Goal: Task Accomplishment & Management: Use online tool/utility

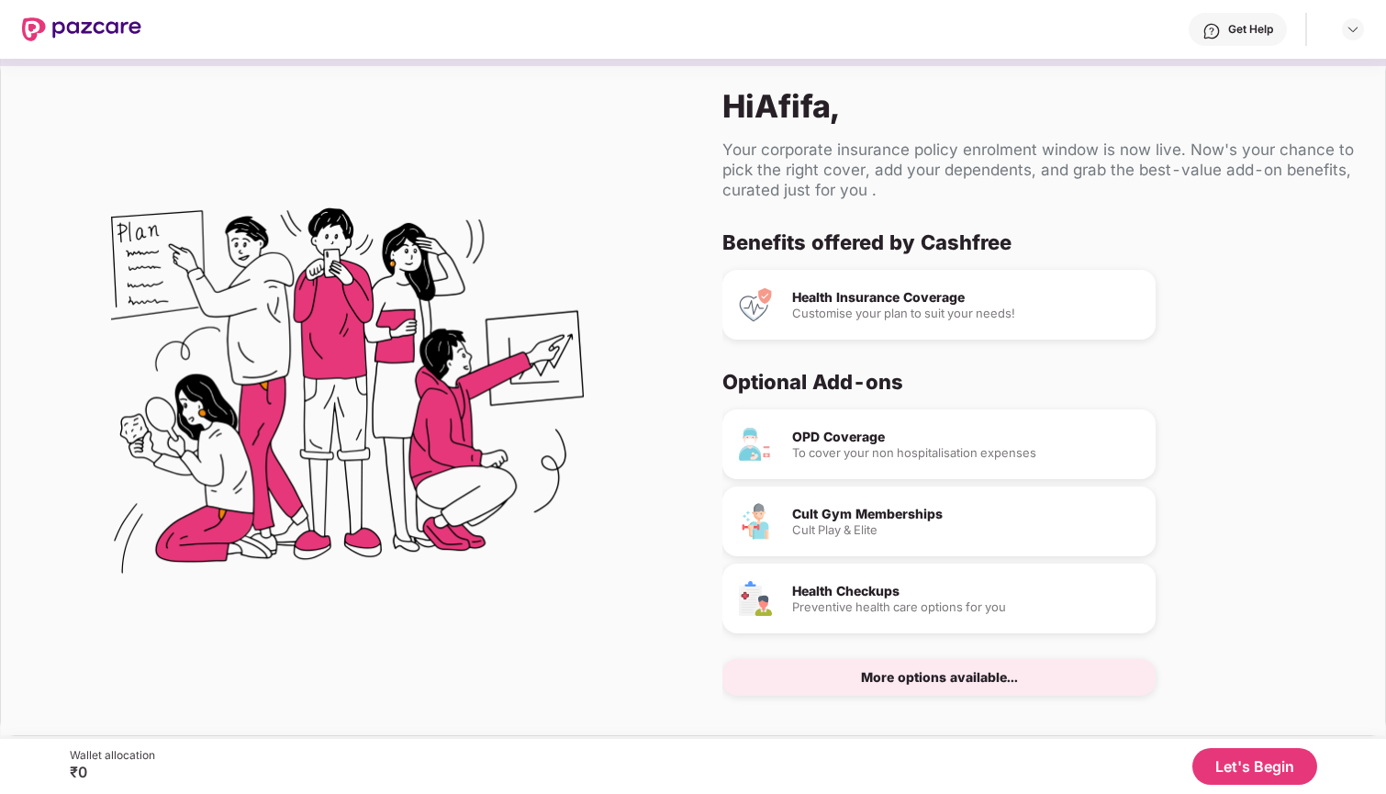
click at [1228, 755] on button "Let's Begin" at bounding box center [1254, 766] width 125 height 37
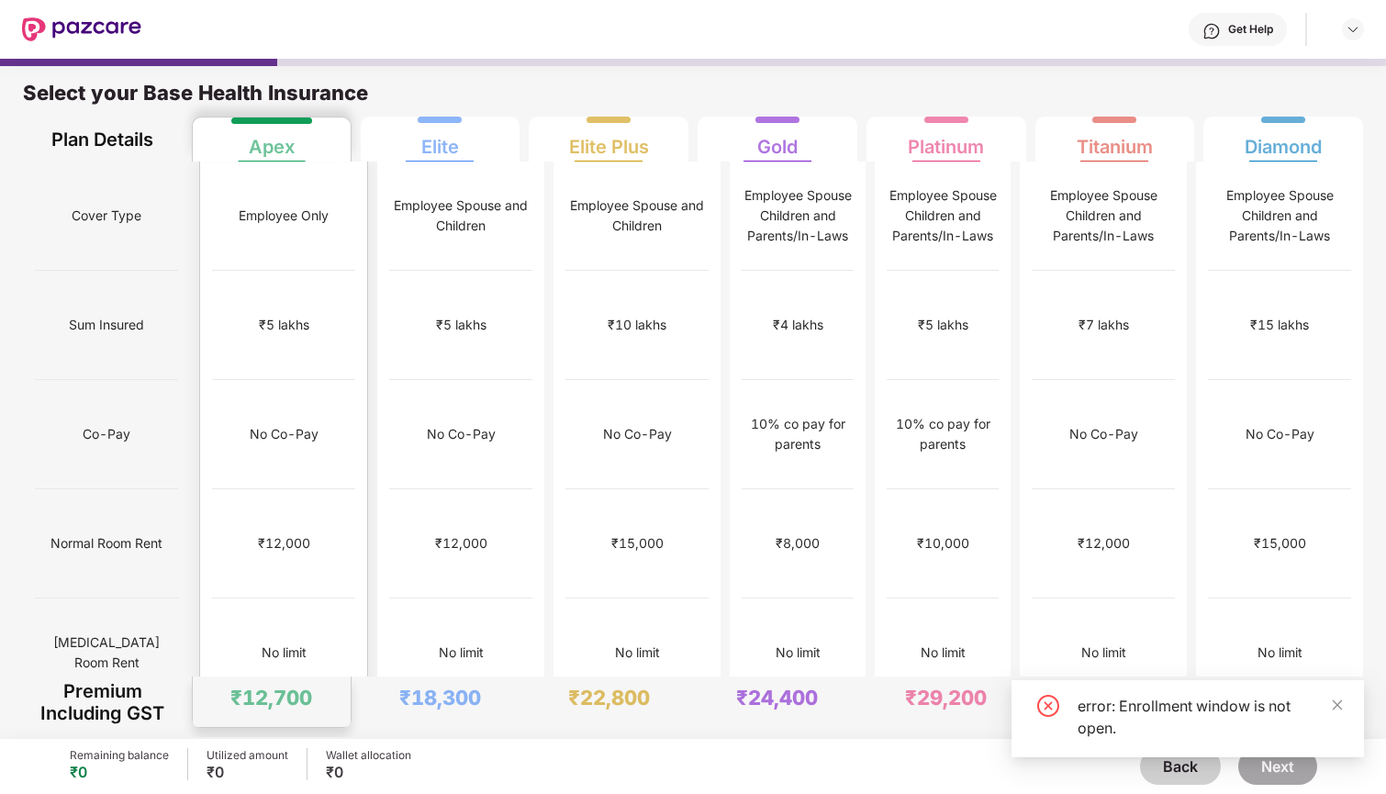
click at [285, 643] on div "No limit" at bounding box center [284, 653] width 45 height 20
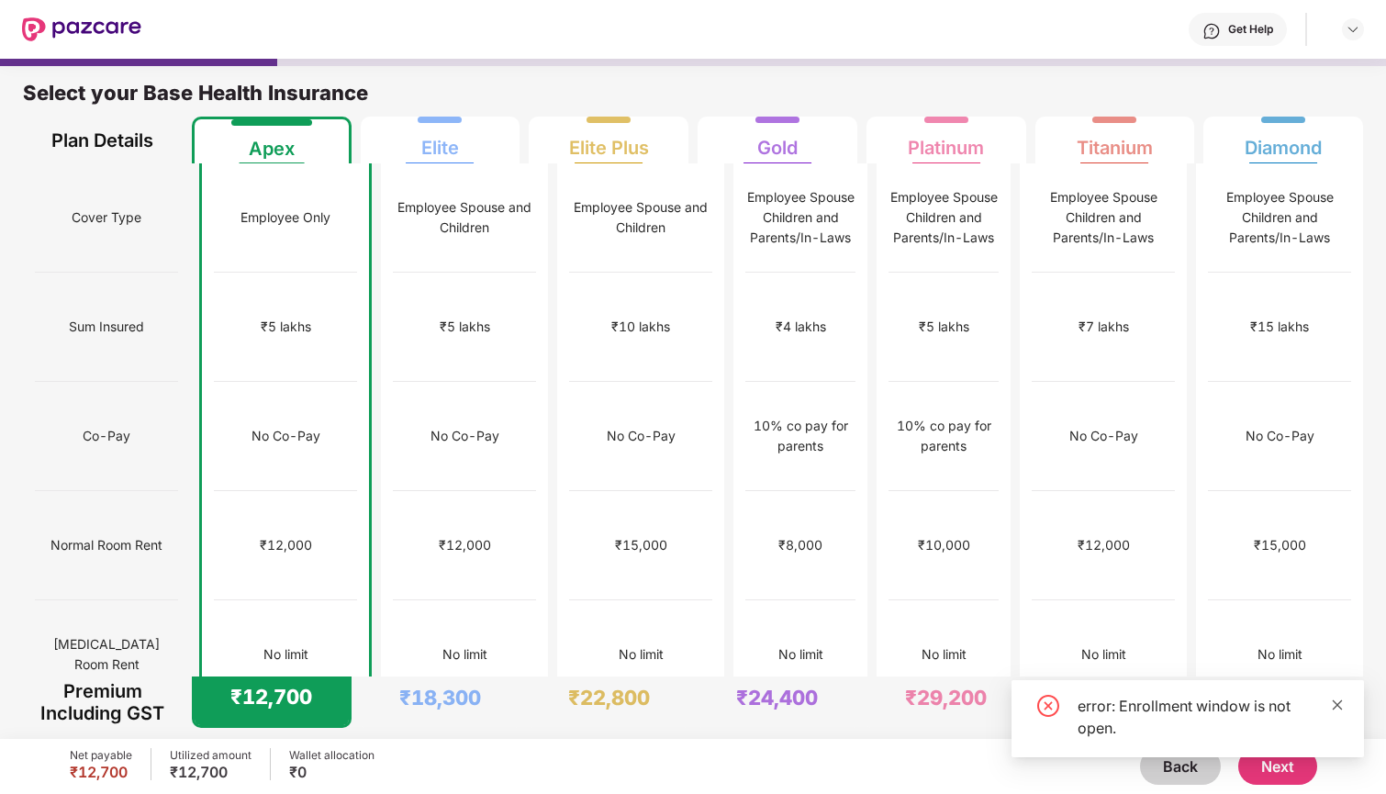
click at [1341, 703] on icon "close" at bounding box center [1337, 705] width 13 height 13
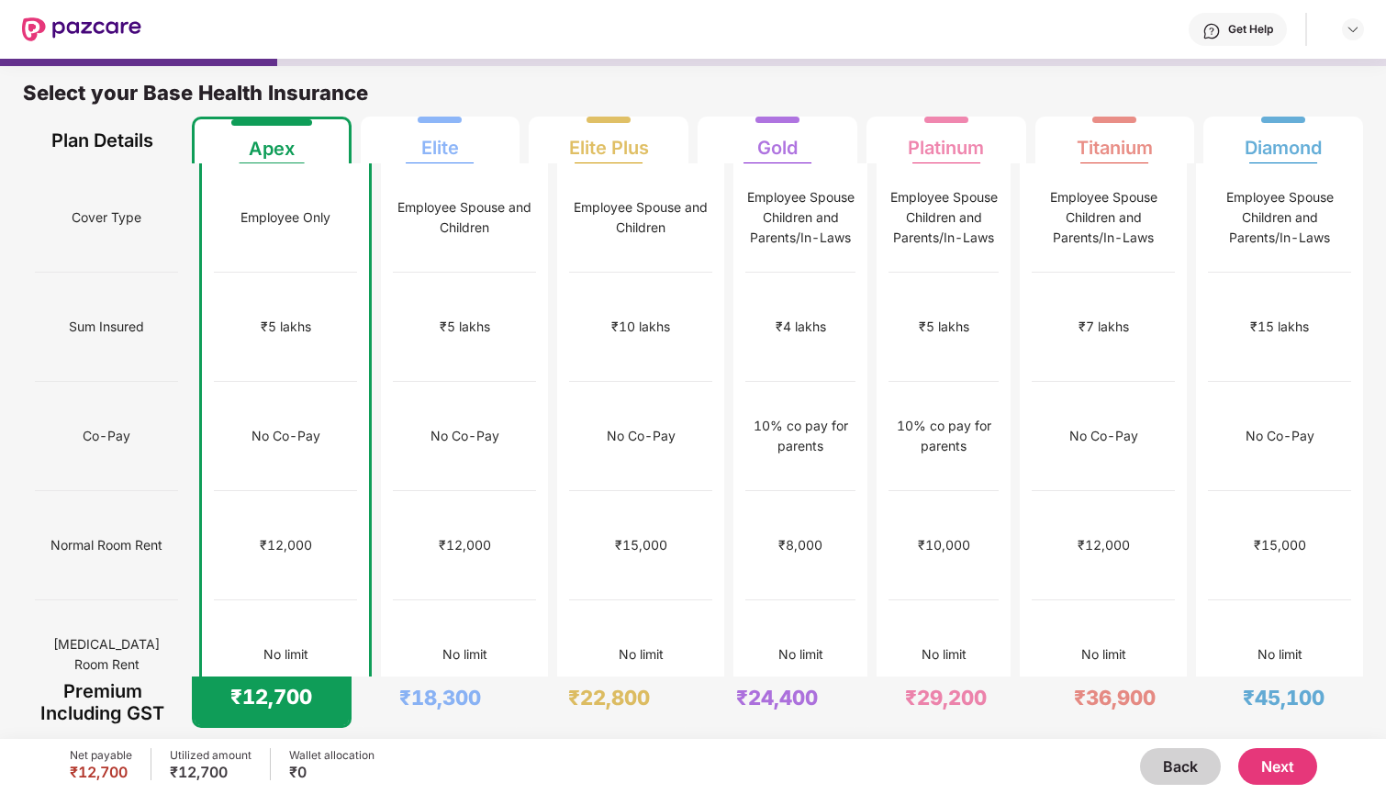
click at [1282, 759] on button "Next" at bounding box center [1277, 766] width 79 height 37
